Goal: Task Accomplishment & Management: Manage account settings

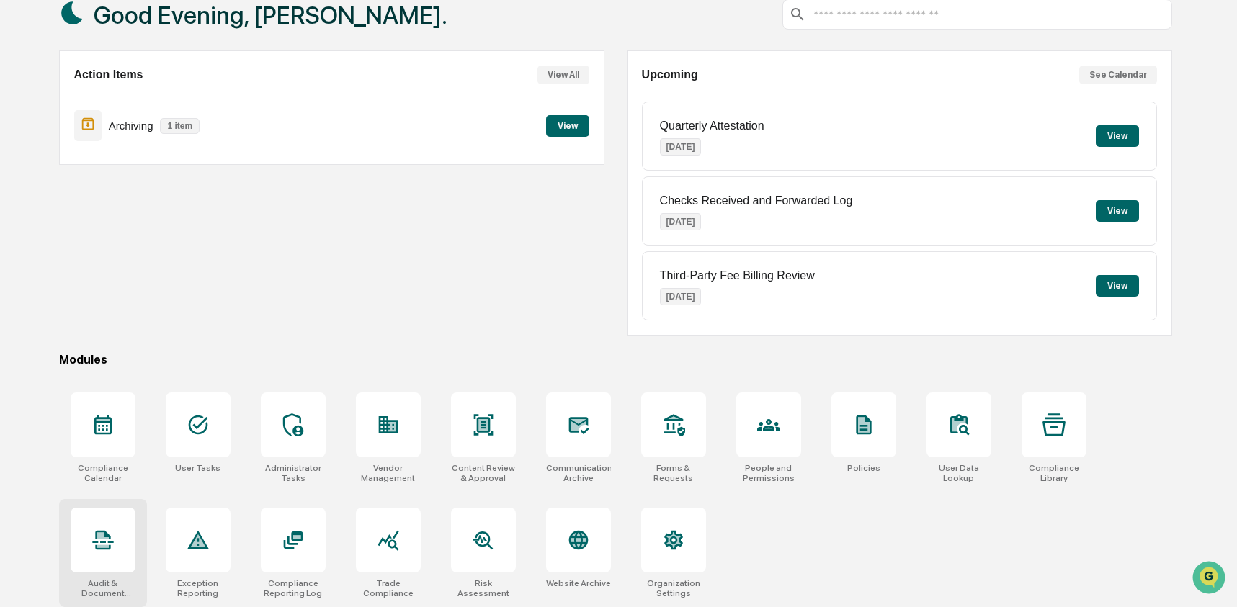
click at [99, 540] on icon at bounding box center [103, 540] width 23 height 23
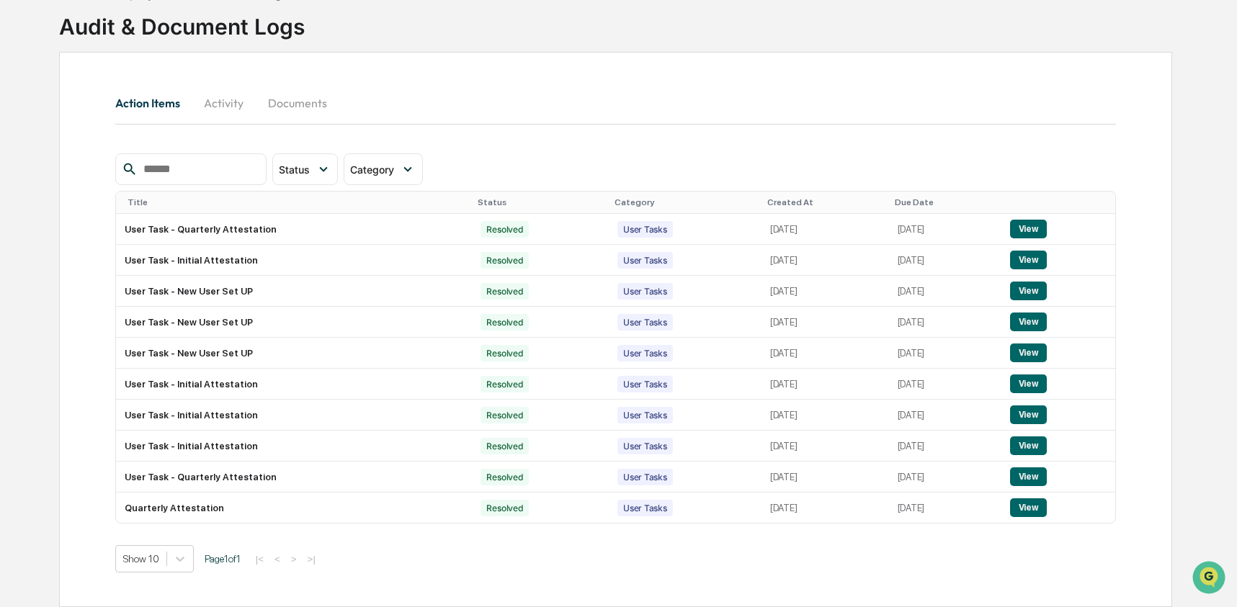
scroll to position [97, 0]
click at [186, 562] on body "Calendar Manage Tasks Reviews Approval Management Company People, Data, Setting…" at bounding box center [618, 259] width 1237 height 696
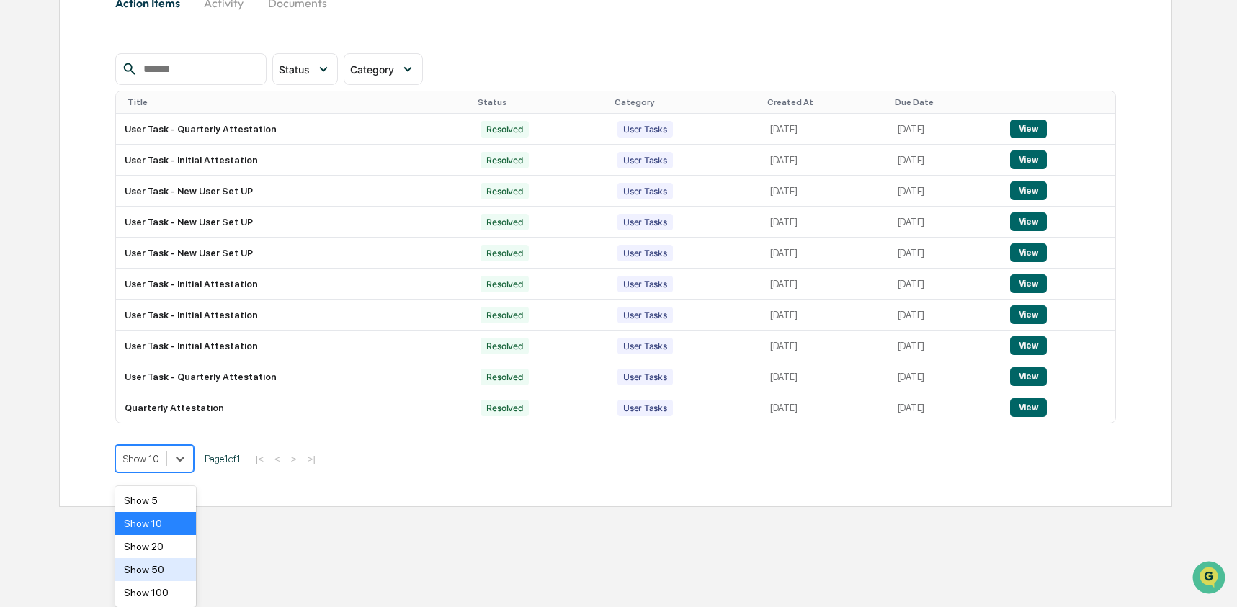
click at [185, 569] on div "Show 50" at bounding box center [155, 569] width 81 height 23
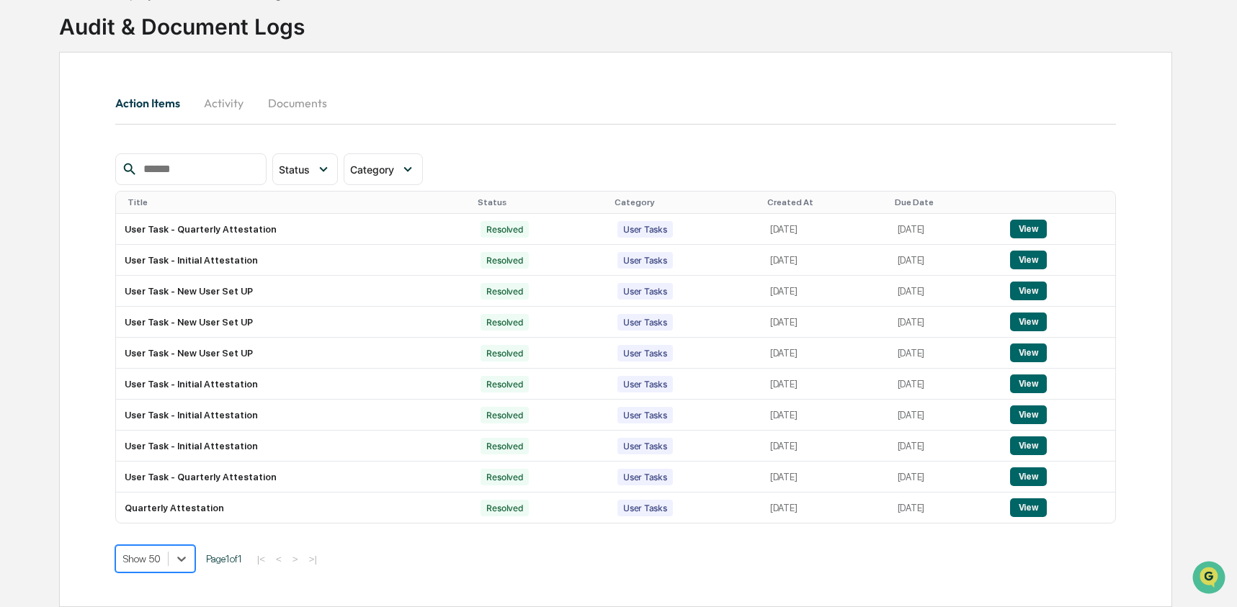
click at [238, 91] on button "Activity" at bounding box center [224, 103] width 65 height 35
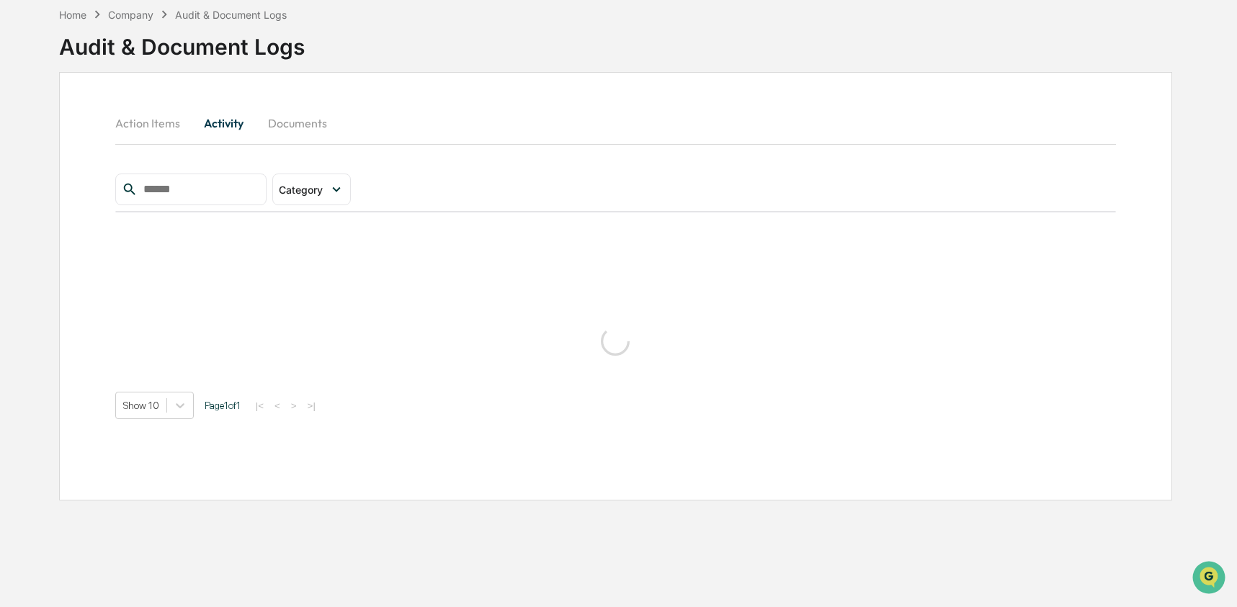
scroll to position [68, 0]
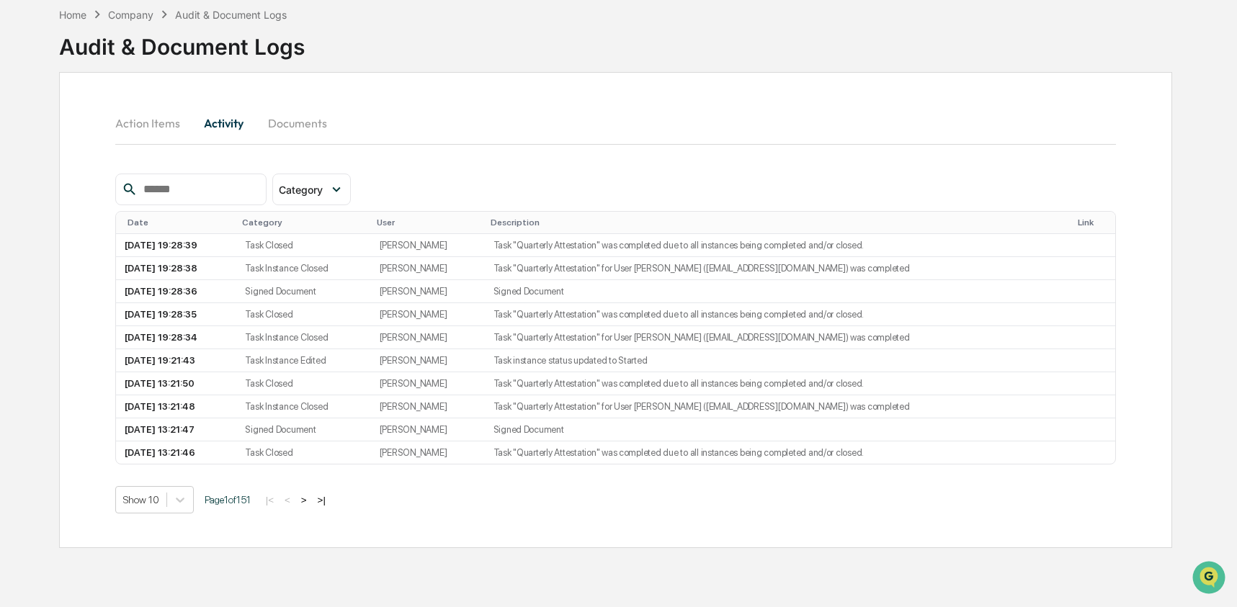
click at [311, 507] on button ">" at bounding box center [304, 500] width 14 height 12
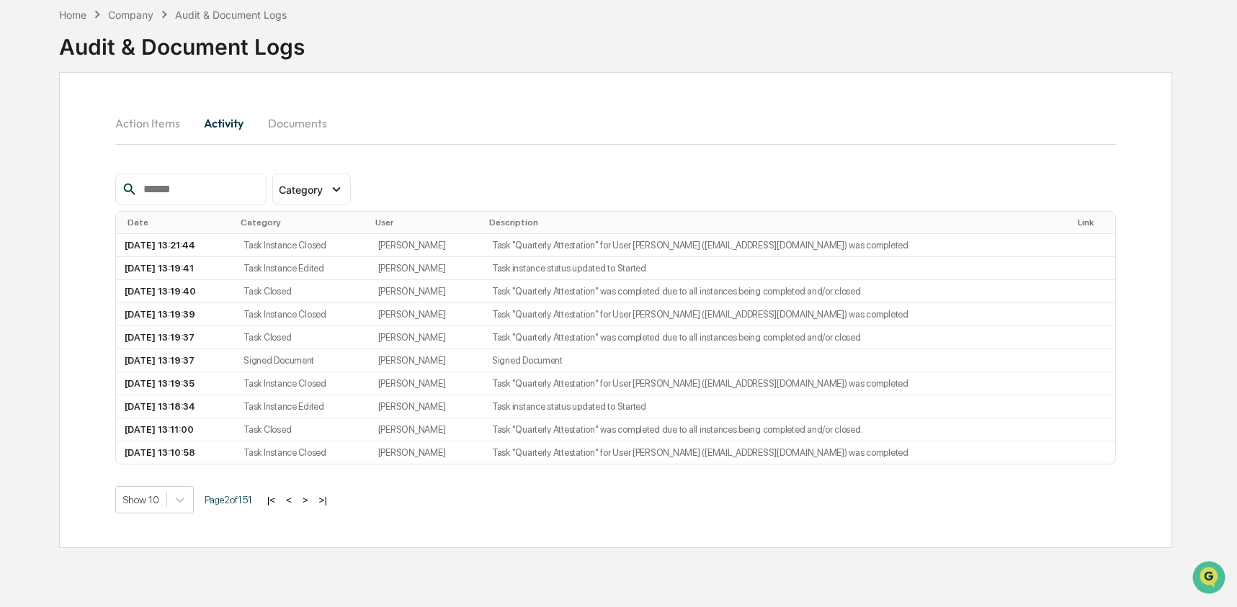
click at [313, 504] on button ">" at bounding box center [305, 500] width 14 height 12
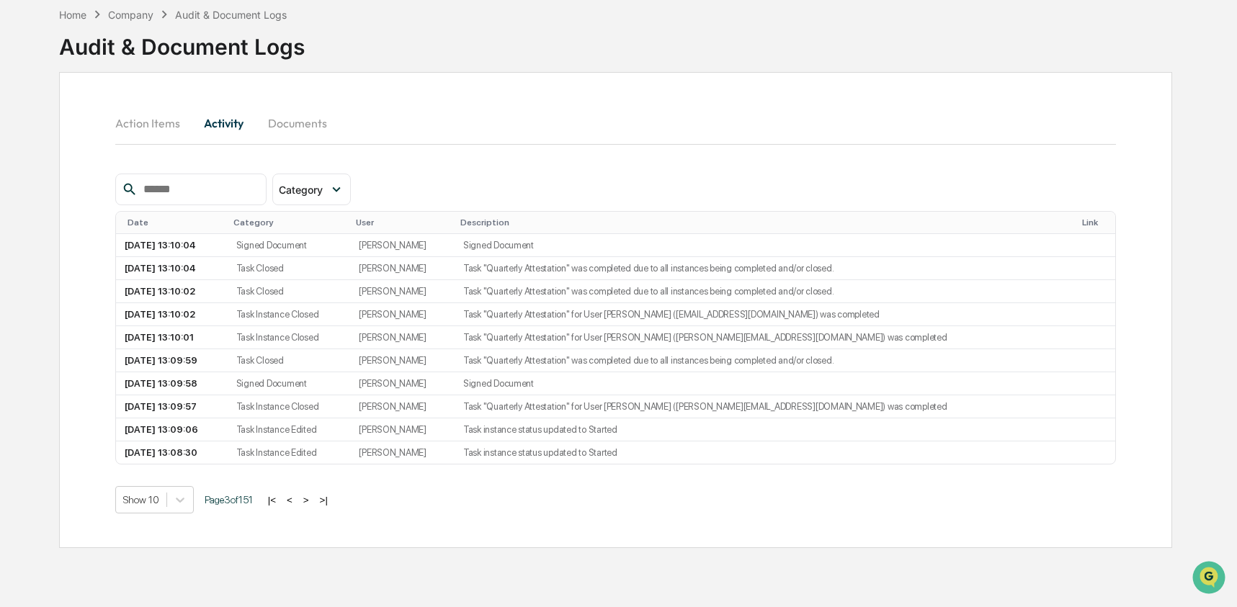
click at [313, 507] on button ">" at bounding box center [306, 500] width 14 height 12
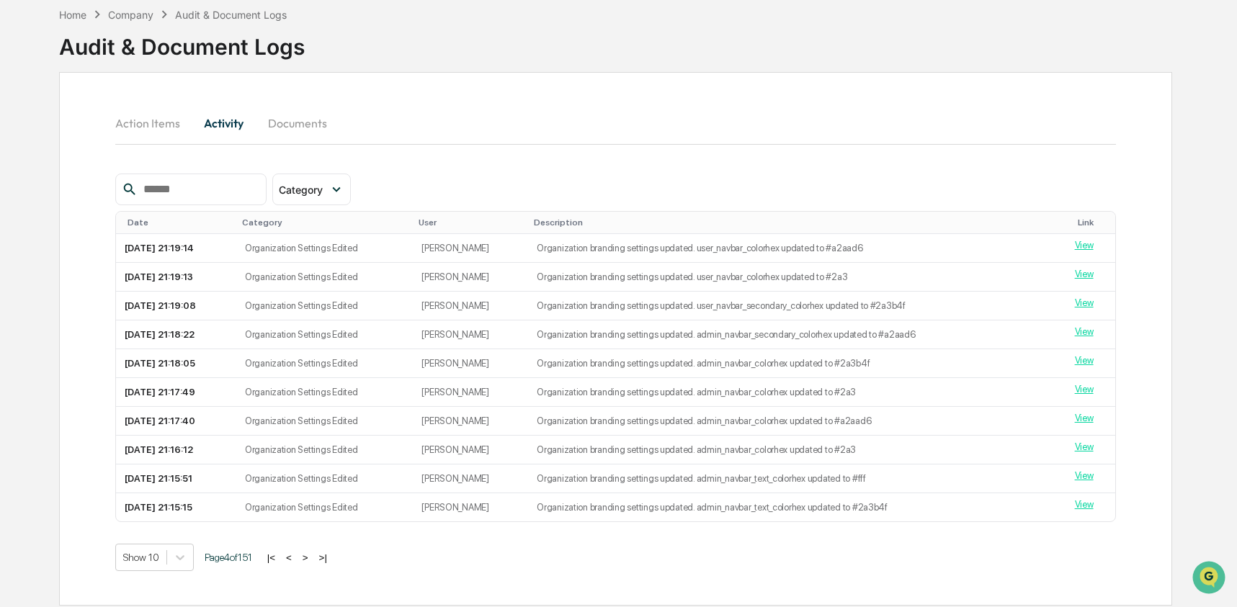
click at [313, 564] on button ">" at bounding box center [305, 558] width 14 height 12
click at [312, 564] on button ">" at bounding box center [305, 558] width 14 height 12
click at [313, 564] on button ">" at bounding box center [306, 558] width 14 height 12
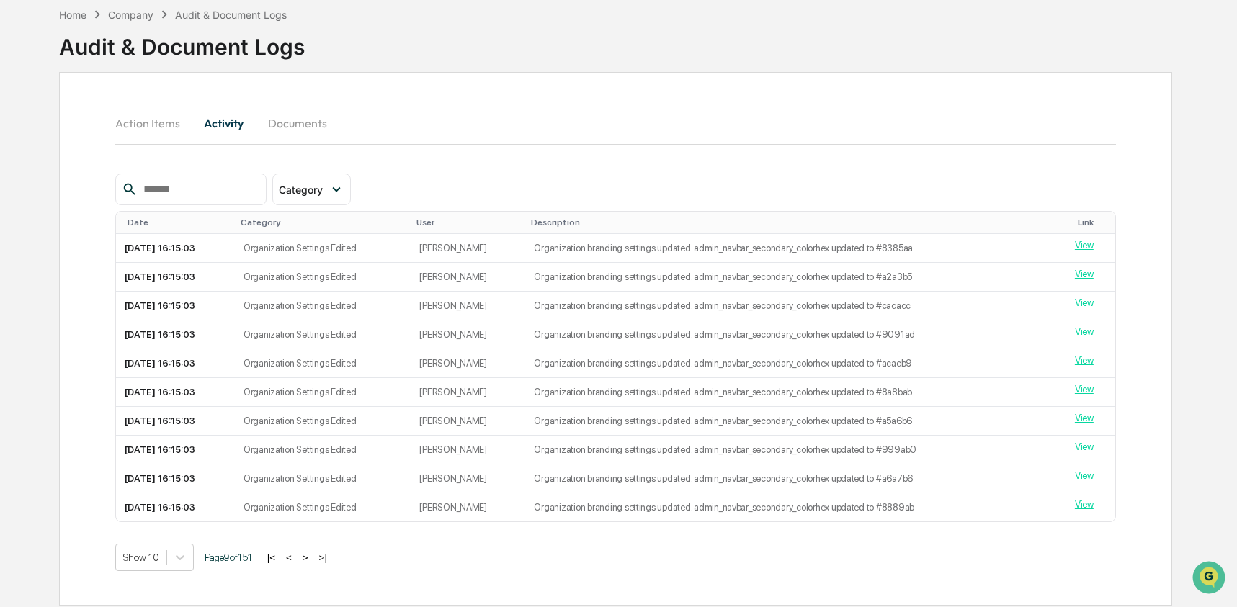
click at [313, 564] on button ">" at bounding box center [305, 558] width 14 height 12
click at [318, 564] on button ">" at bounding box center [310, 558] width 14 height 12
click at [316, 564] on button ">" at bounding box center [308, 558] width 14 height 12
click at [317, 564] on button ">" at bounding box center [310, 558] width 14 height 12
click at [318, 564] on button ">" at bounding box center [310, 558] width 14 height 12
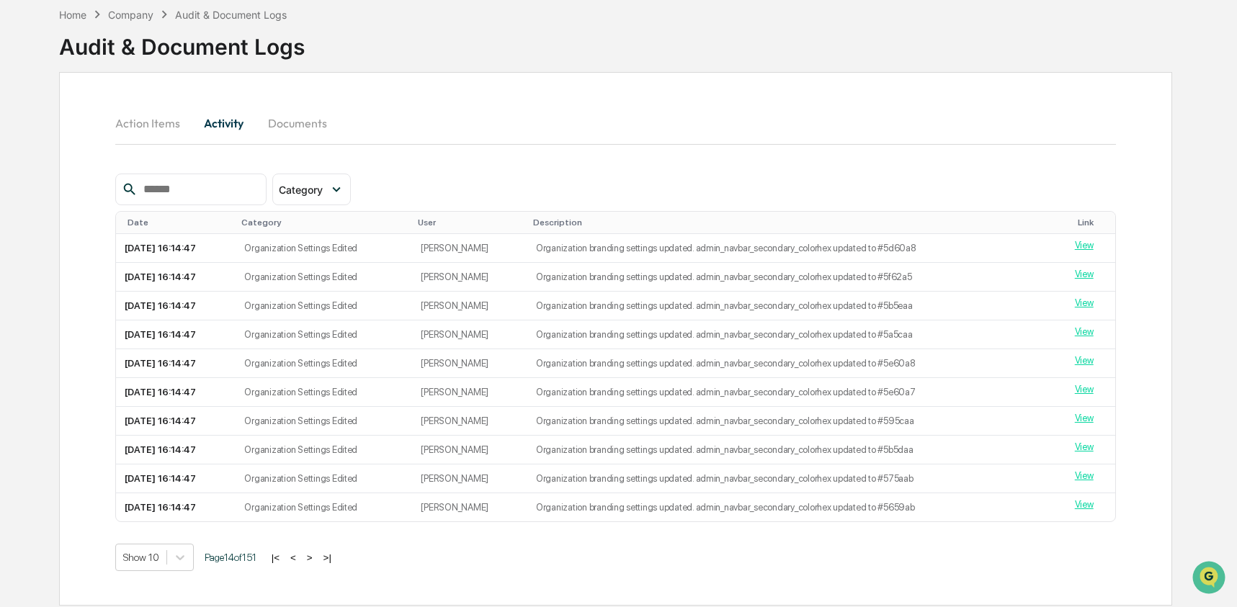
click at [317, 564] on button ">" at bounding box center [310, 558] width 14 height 12
click at [316, 564] on button ">" at bounding box center [309, 558] width 14 height 12
click at [318, 564] on button ">" at bounding box center [310, 558] width 14 height 12
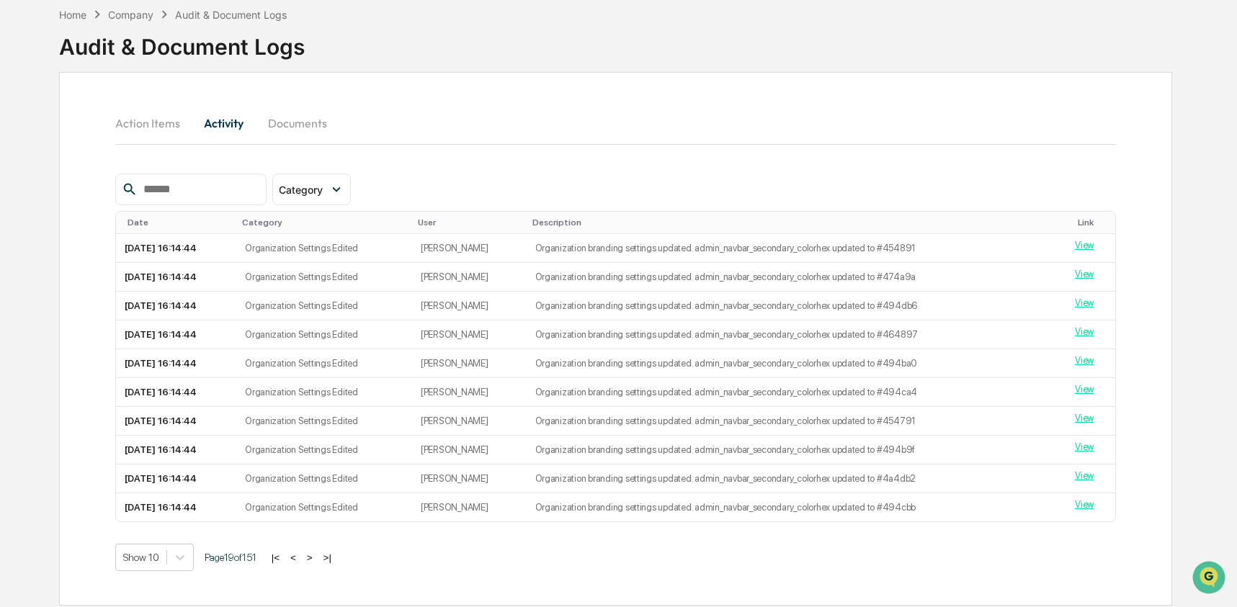
click at [317, 564] on button ">" at bounding box center [310, 558] width 14 height 12
click at [319, 564] on button ">" at bounding box center [312, 558] width 14 height 12
click at [317, 564] on button ">" at bounding box center [310, 558] width 14 height 12
click at [319, 564] on button ">" at bounding box center [311, 558] width 14 height 12
click at [319, 564] on button ">" at bounding box center [312, 558] width 14 height 12
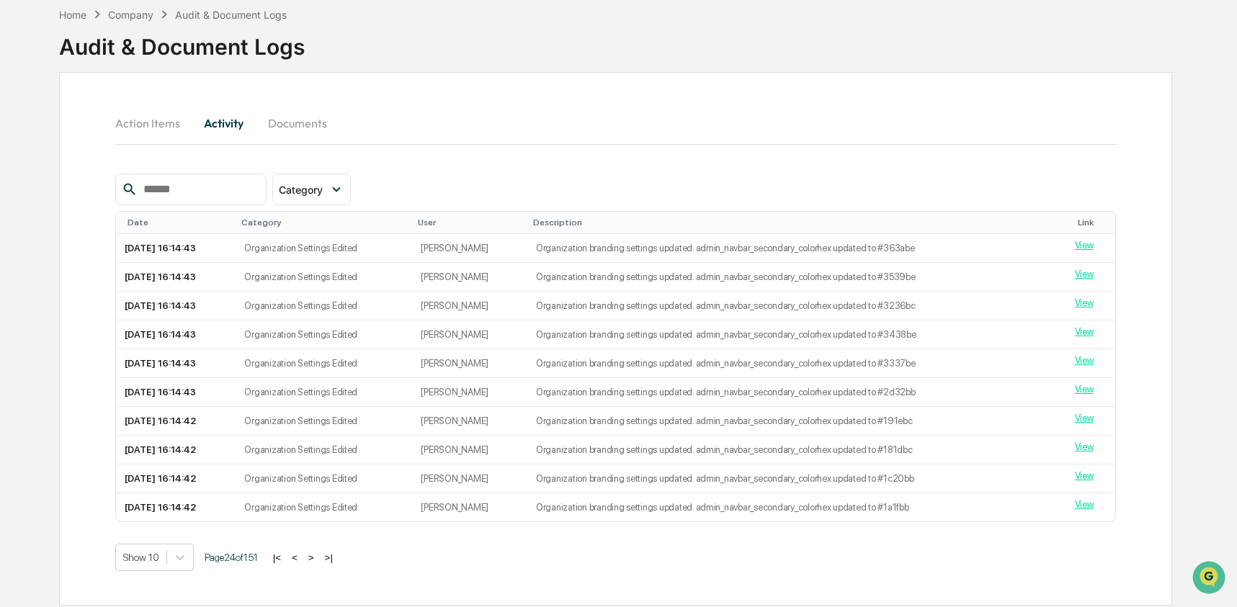
click at [319, 564] on button ">" at bounding box center [311, 558] width 14 height 12
click at [337, 564] on button ">|" at bounding box center [329, 558] width 17 height 12
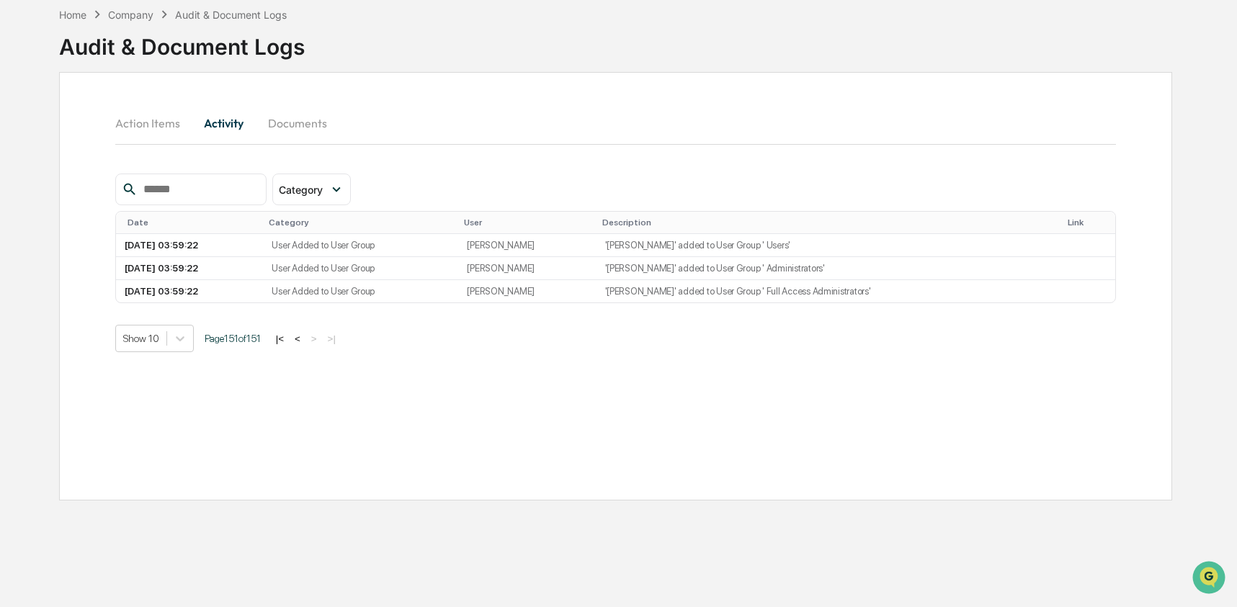
click at [305, 342] on button "<" at bounding box center [297, 339] width 14 height 12
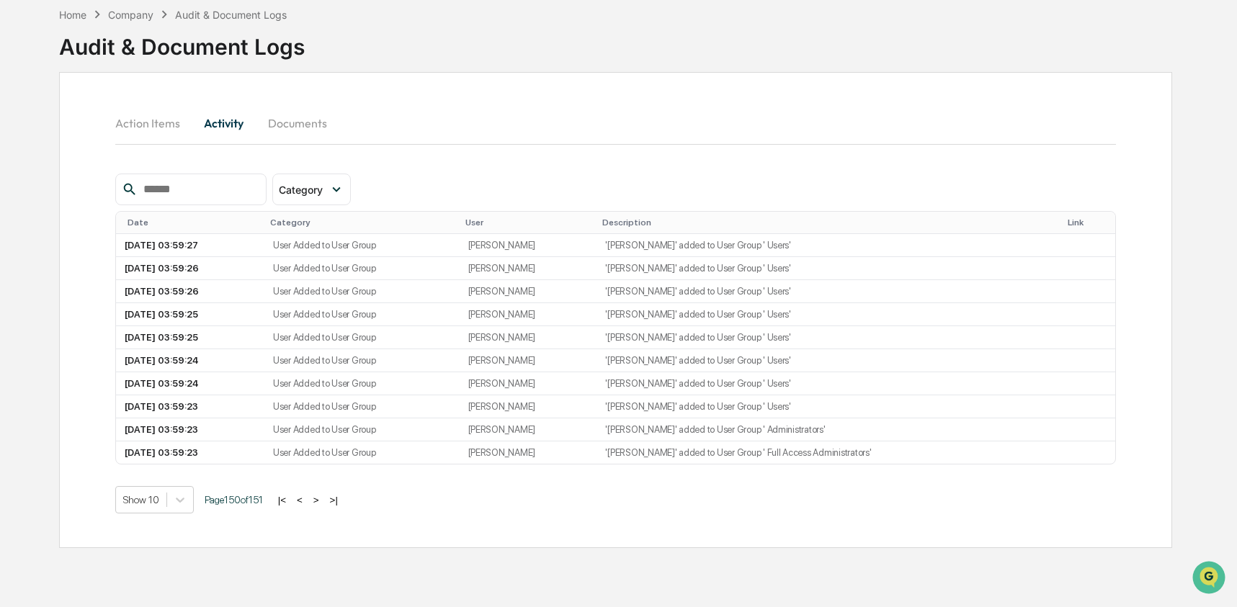
click at [307, 507] on button "<" at bounding box center [300, 500] width 14 height 12
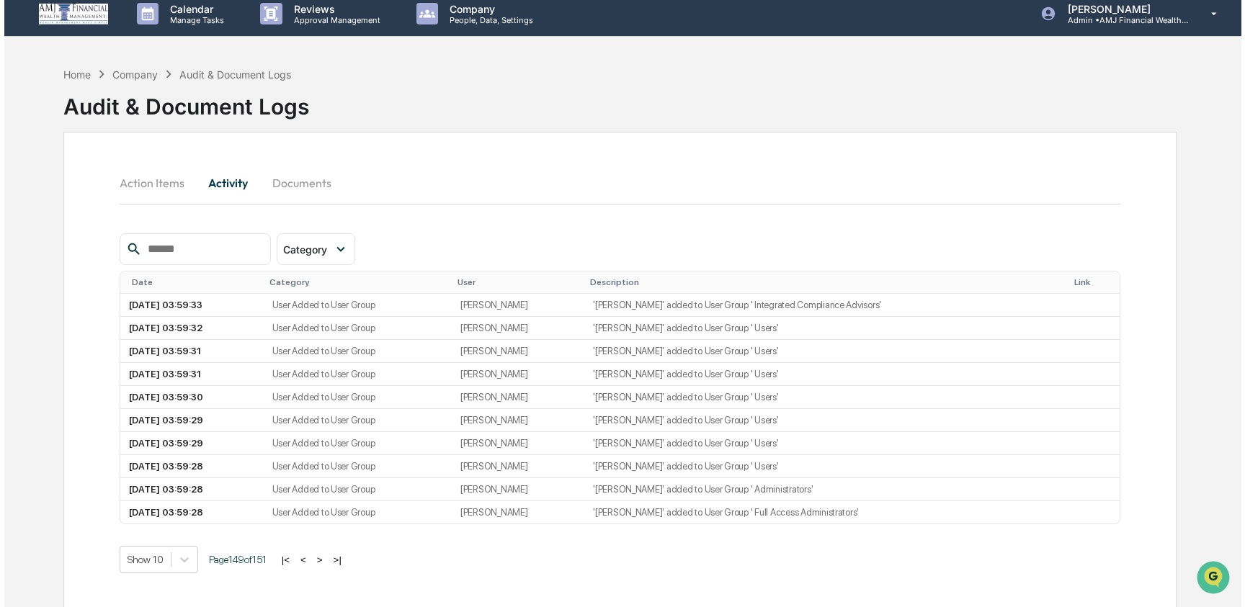
scroll to position [0, 0]
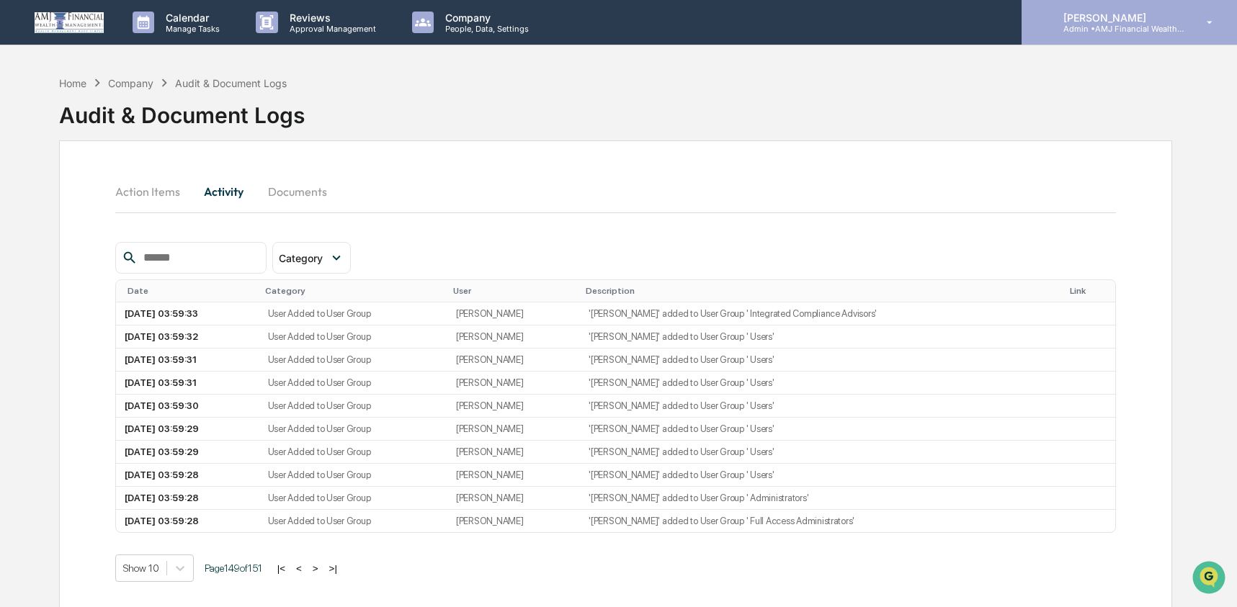
click at [1156, 24] on p "Admin • AMJ Financial Wealth Management" at bounding box center [1119, 29] width 134 height 10
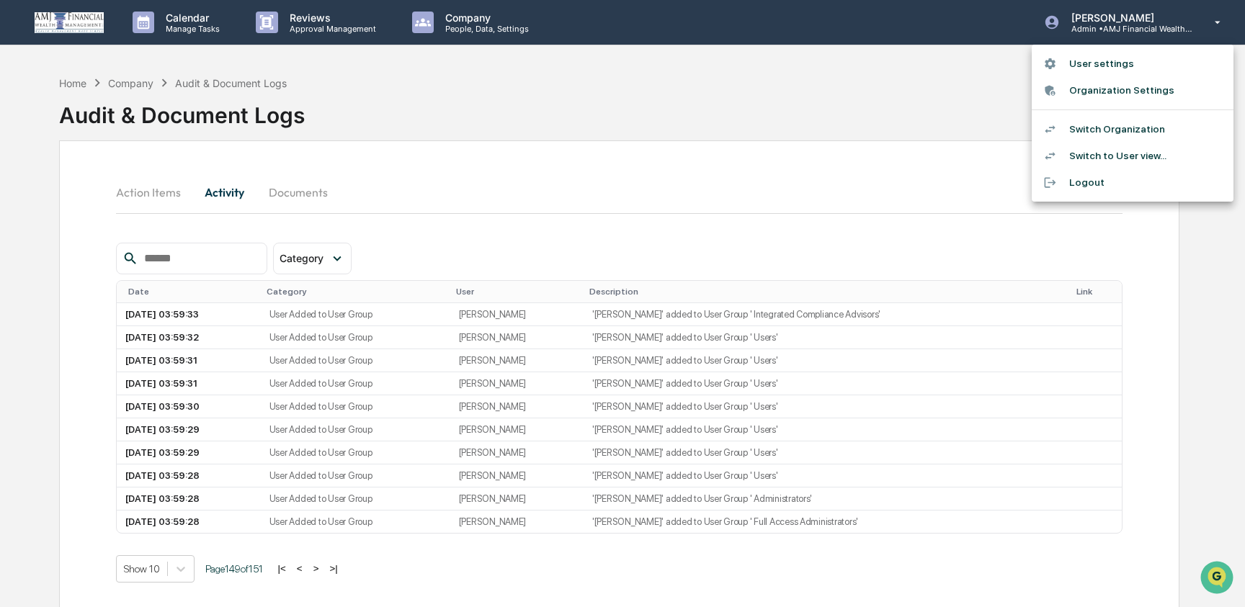
click at [1149, 123] on li "Switch Organization" at bounding box center [1133, 129] width 202 height 27
